Goal: Task Accomplishment & Management: Manage account settings

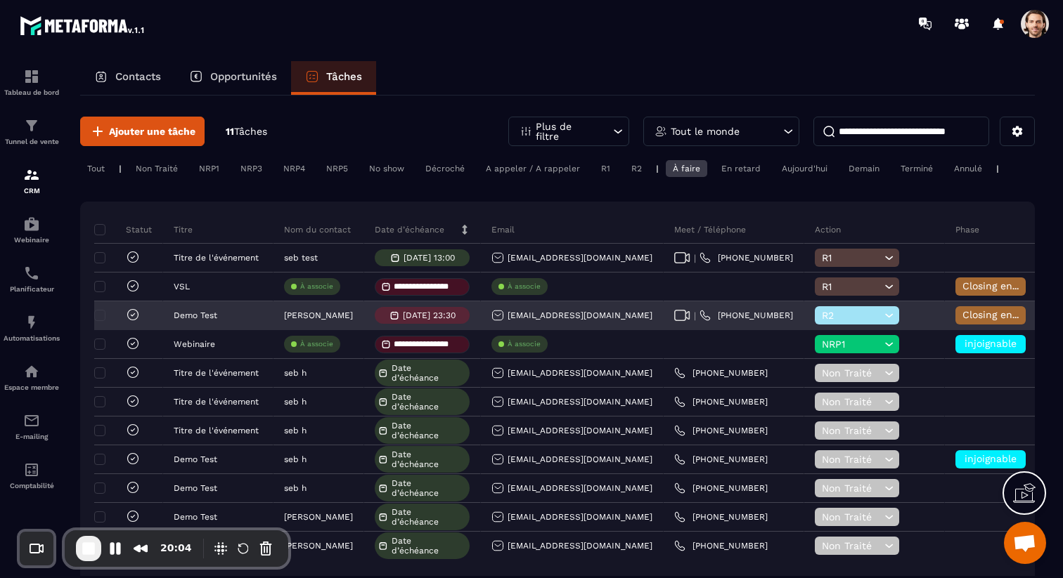
click at [998, 317] on span "Closing en cours" at bounding box center [1002, 314] width 80 height 11
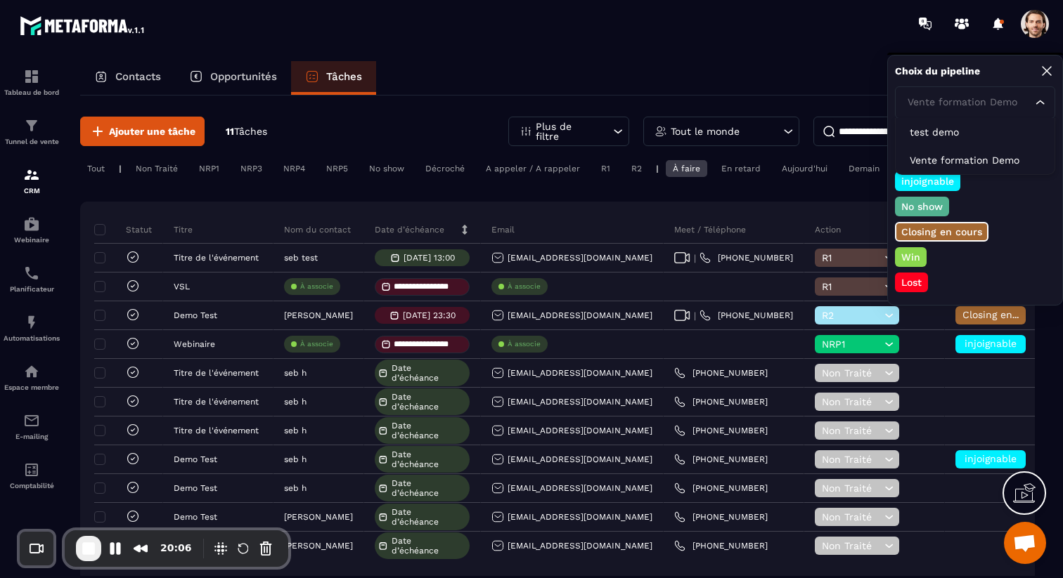
click at [949, 102] on div "Vente formation Demo" at bounding box center [968, 102] width 131 height 15
click at [950, 153] on p "Vente formation Demo" at bounding box center [975, 160] width 131 height 14
click at [1049, 75] on icon at bounding box center [1046, 71] width 17 height 17
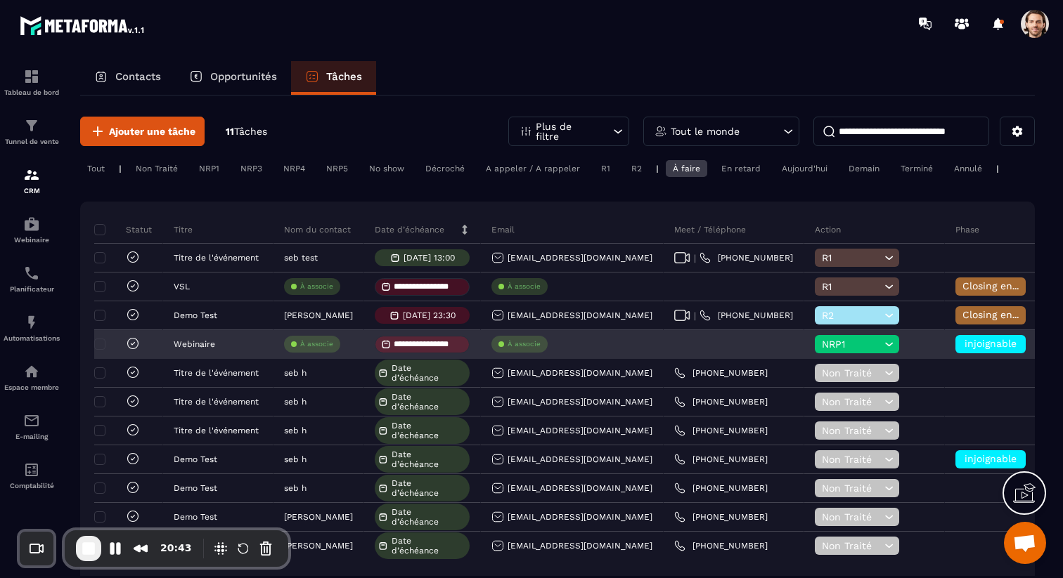
click at [882, 348] on icon at bounding box center [888, 344] width 13 height 14
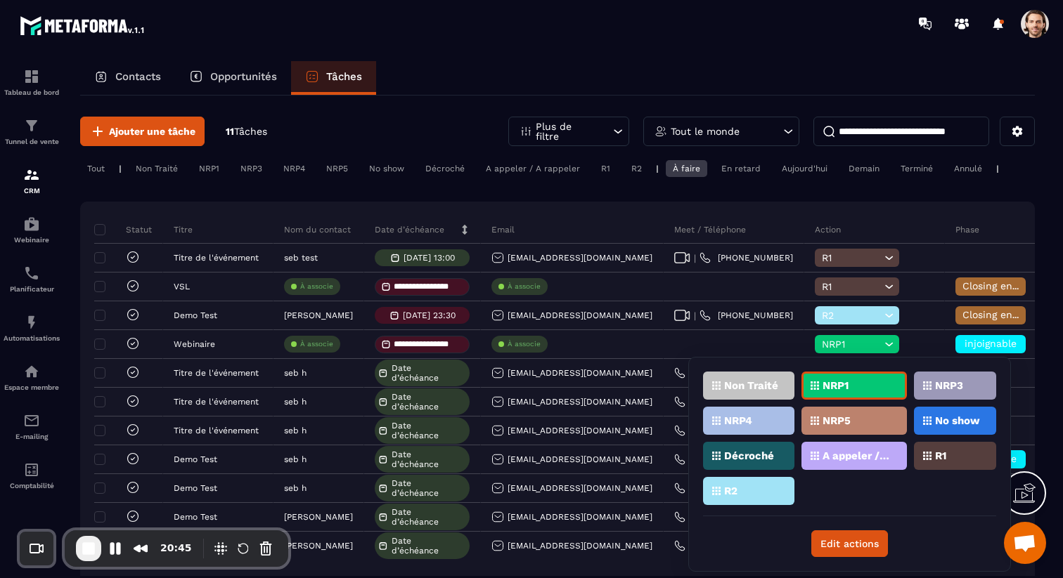
click at [794, 407] on div "NRP3" at bounding box center [748, 421] width 91 height 28
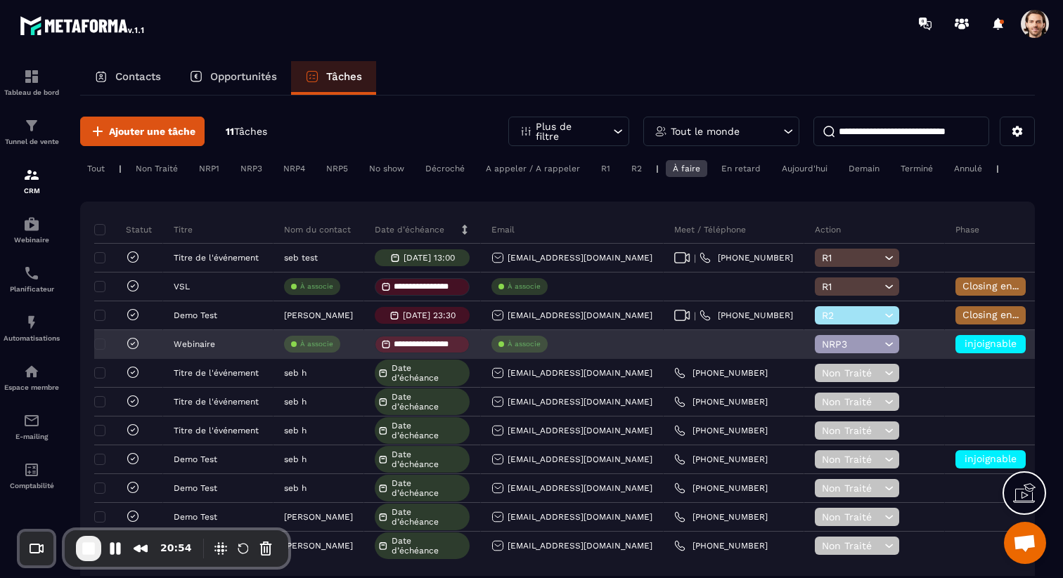
click at [846, 345] on span "NRP3" at bounding box center [851, 344] width 59 height 11
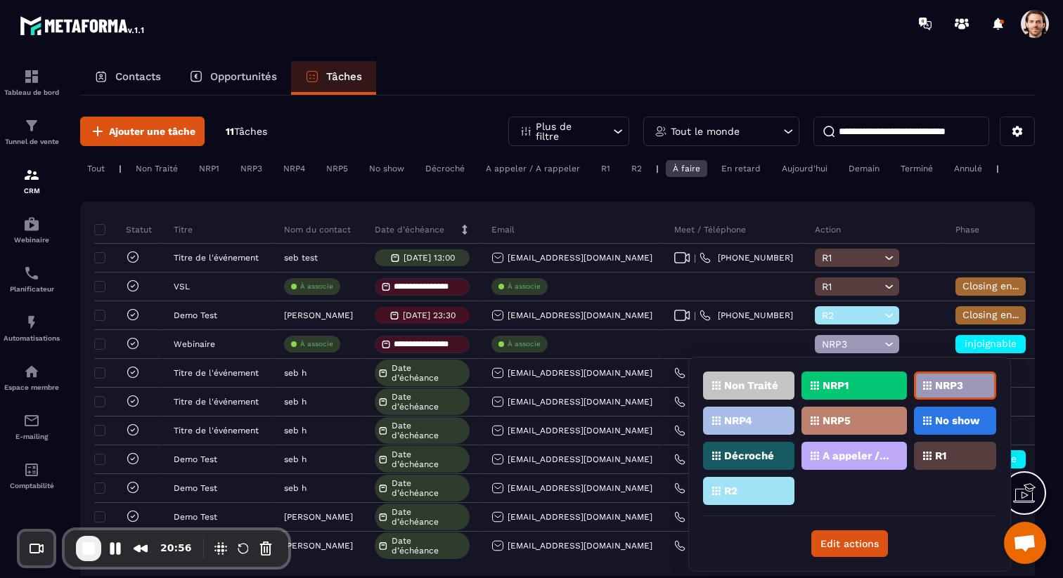
click at [836, 385] on p "NRP1" at bounding box center [835, 386] width 26 height 10
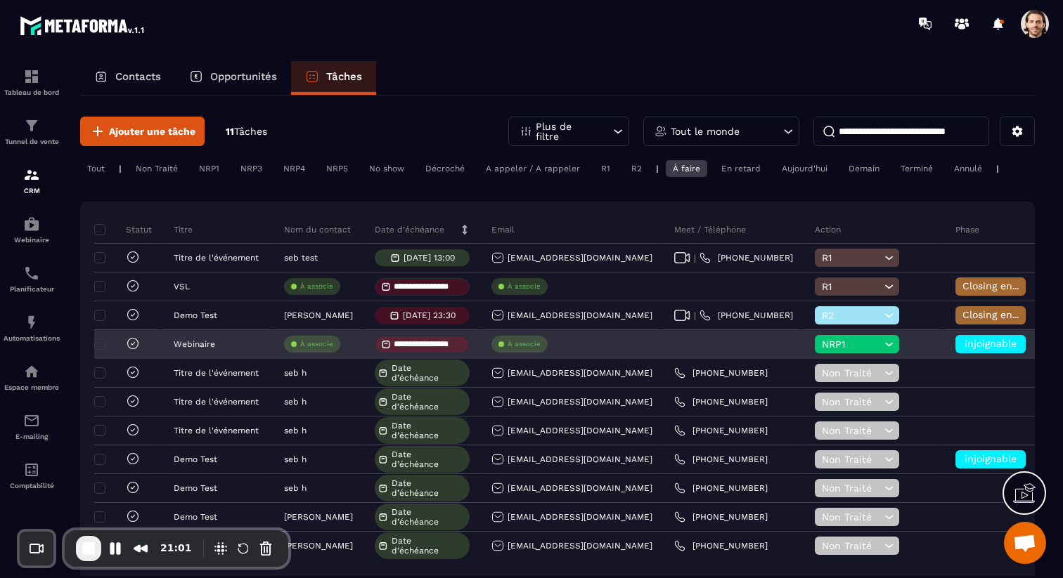
click at [848, 348] on span "NRP1" at bounding box center [851, 344] width 59 height 11
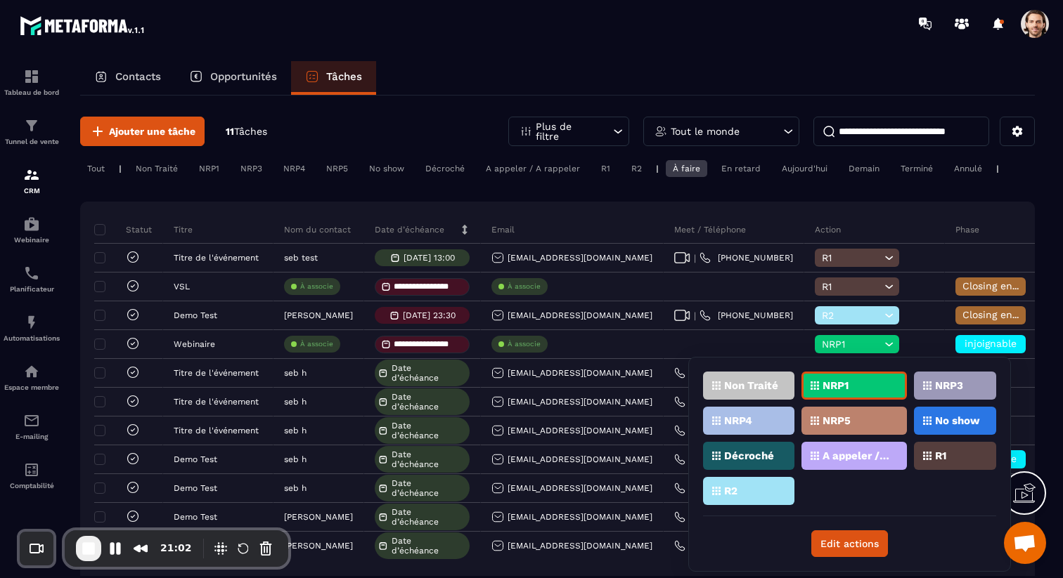
click at [914, 421] on div "NRP5" at bounding box center [955, 421] width 82 height 28
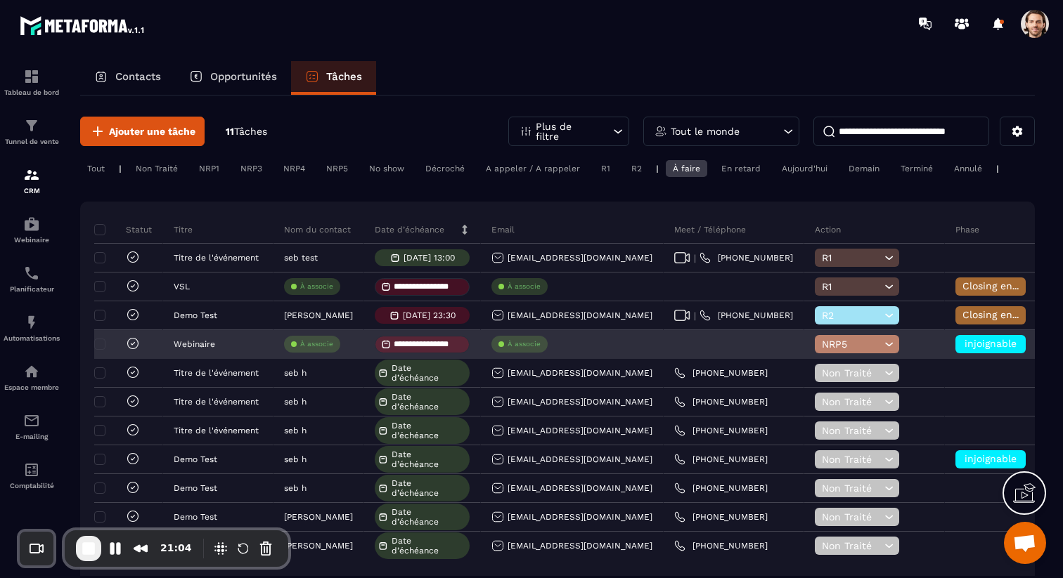
click at [841, 340] on span "NRP5" at bounding box center [851, 344] width 59 height 11
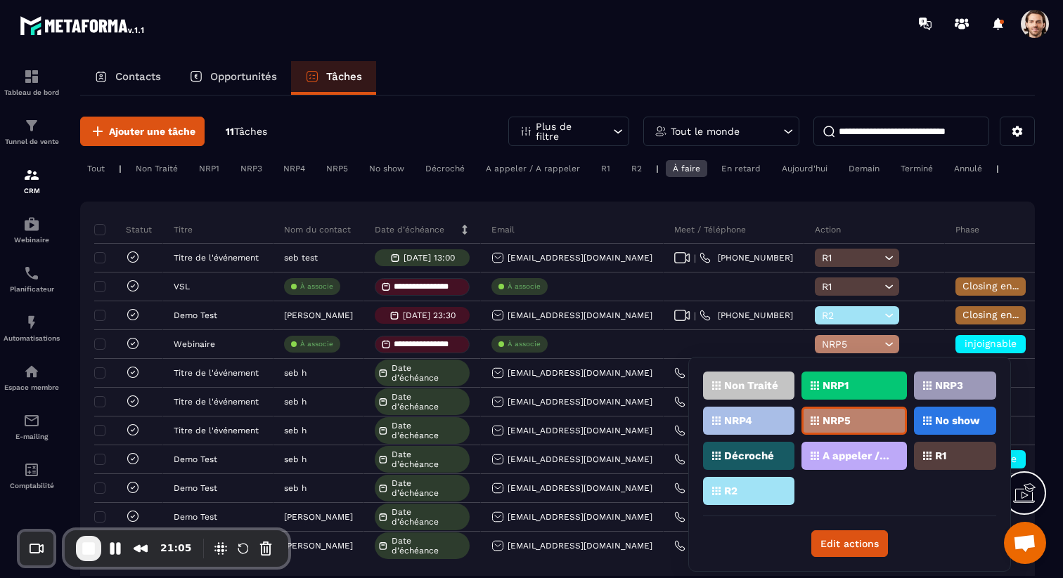
click at [914, 391] on div "NRP1" at bounding box center [955, 386] width 82 height 28
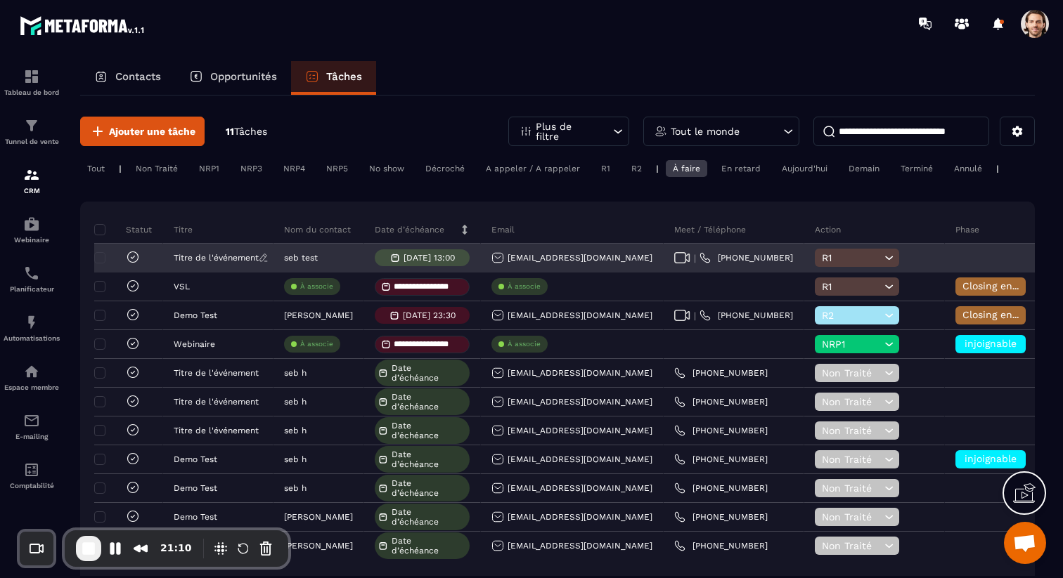
click at [207, 257] on p "Titre de l'événement" at bounding box center [216, 258] width 85 height 10
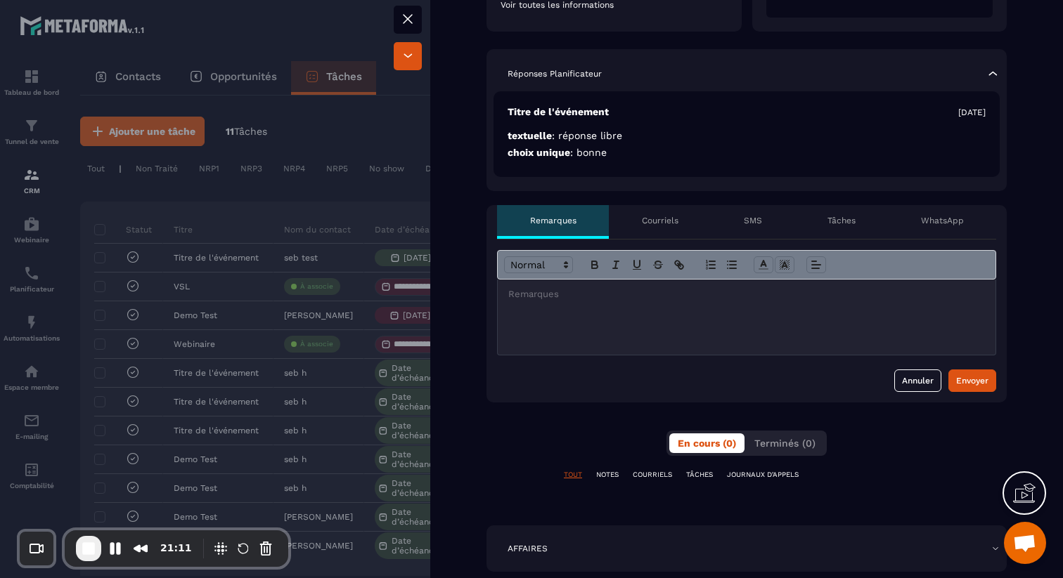
scroll to position [304, 0]
